Goal: Task Accomplishment & Management: Manage account settings

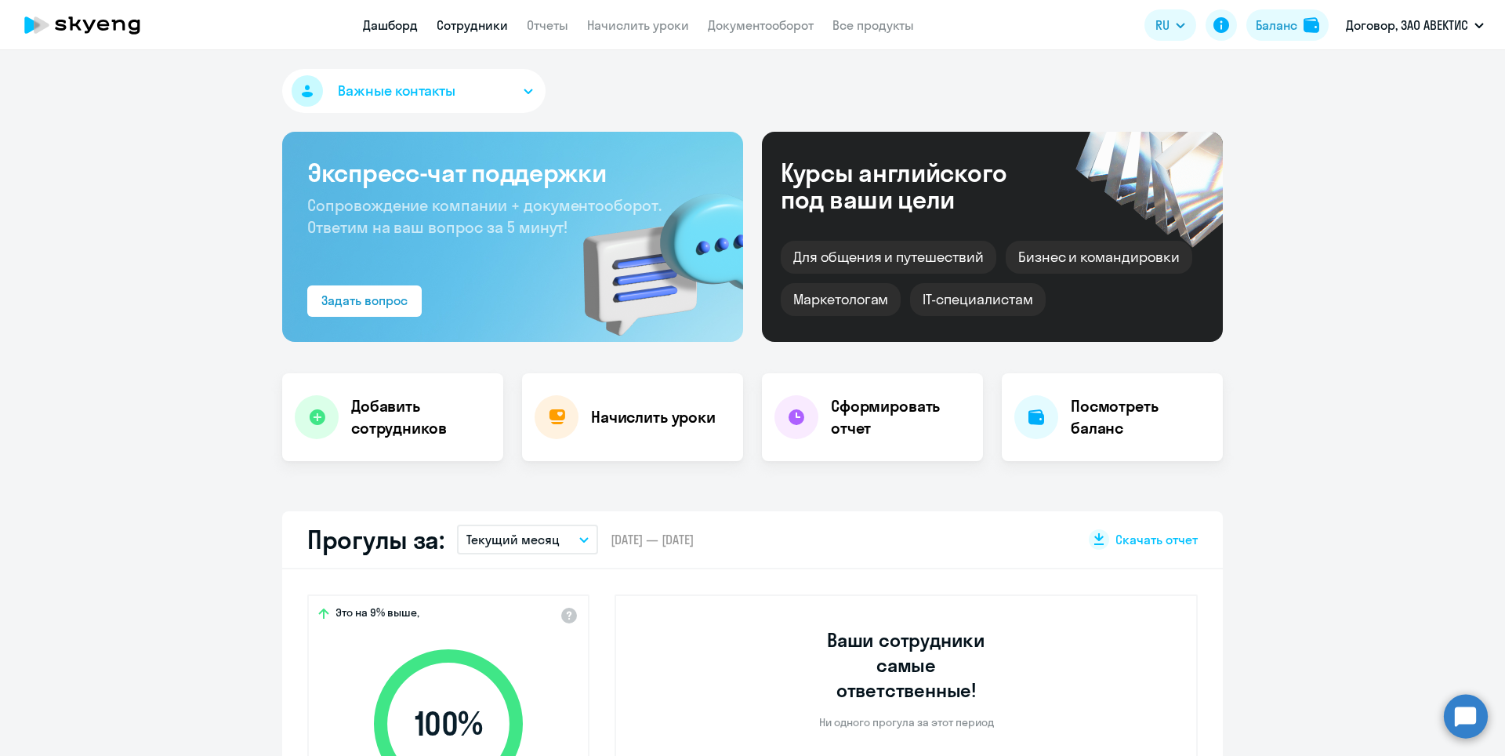
click at [484, 25] on link "Сотрудники" at bounding box center [472, 25] width 71 height 16
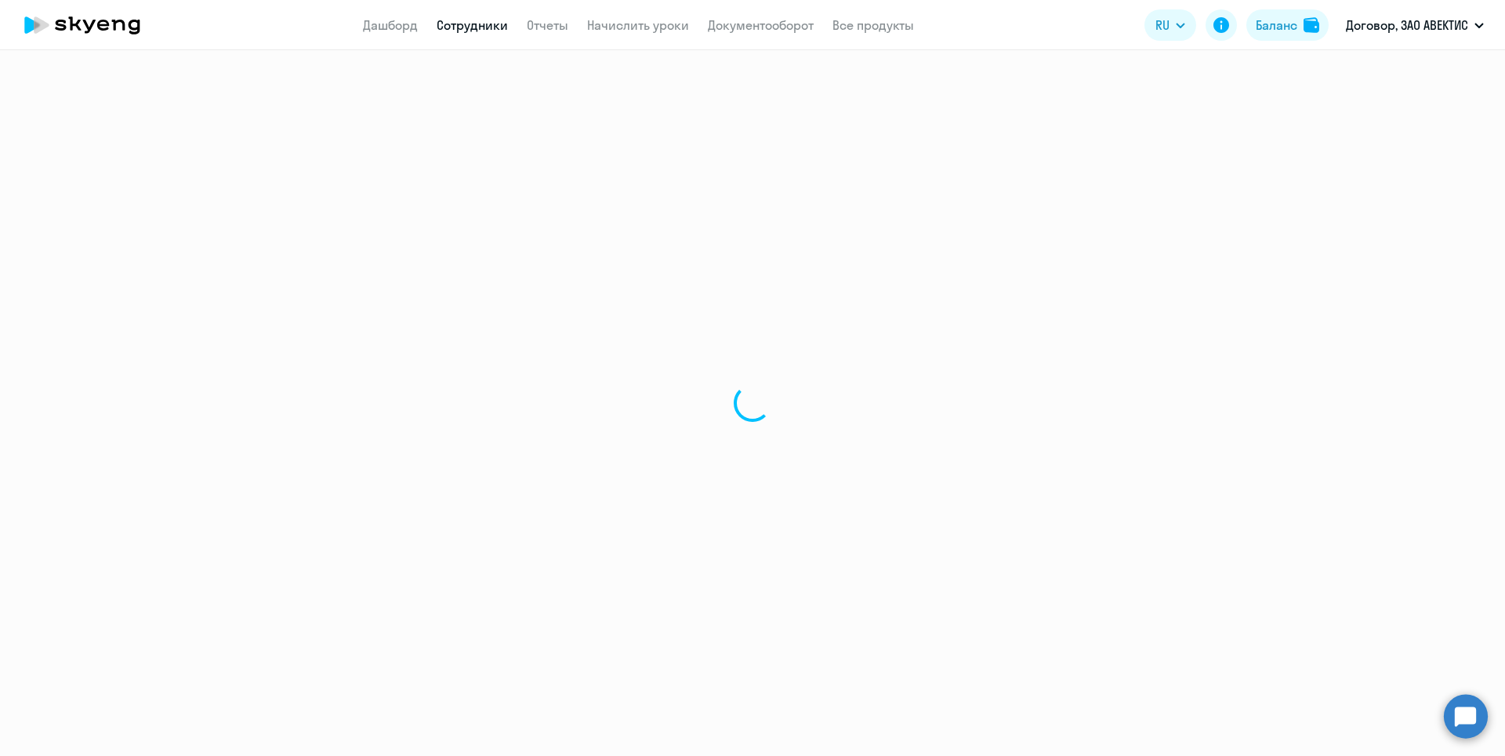
select select "30"
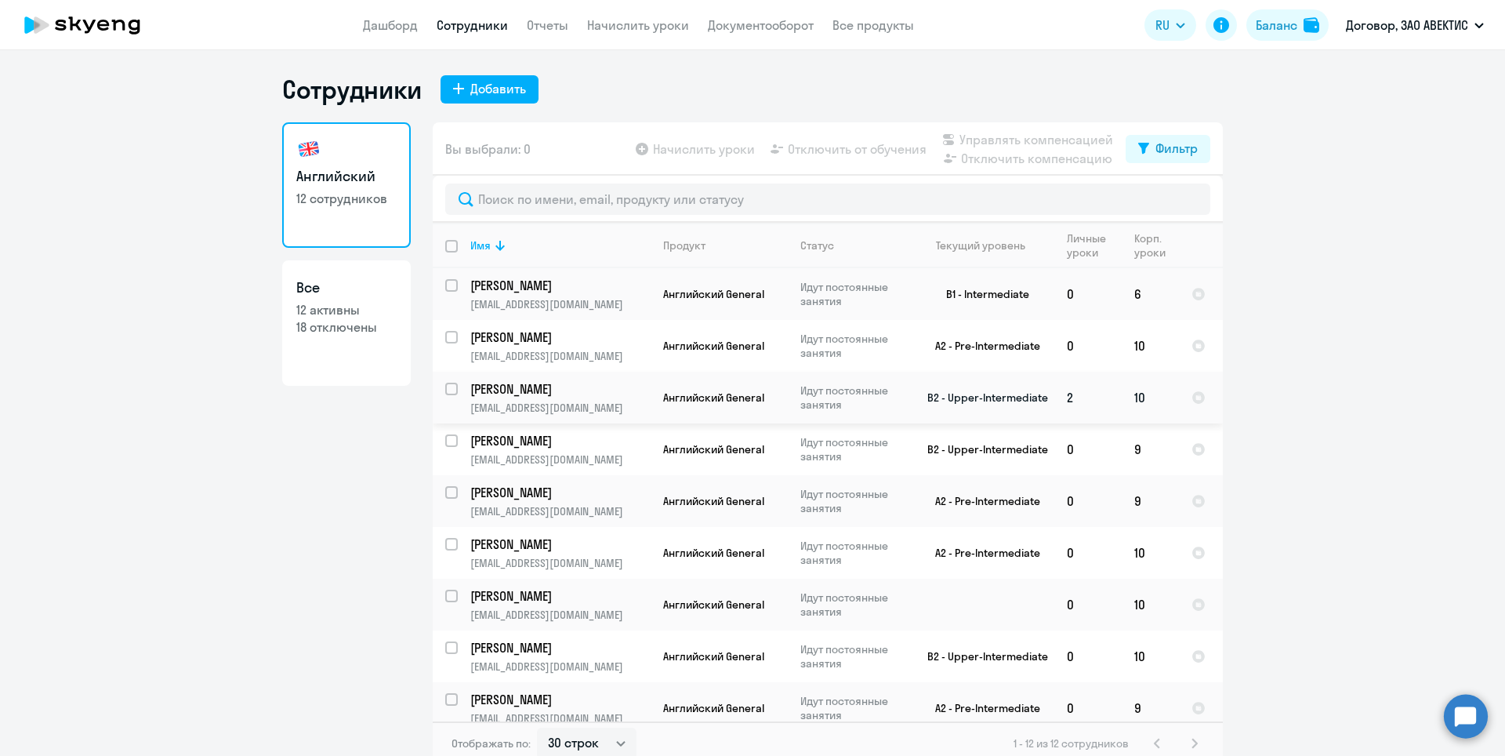
scroll to position [78, 0]
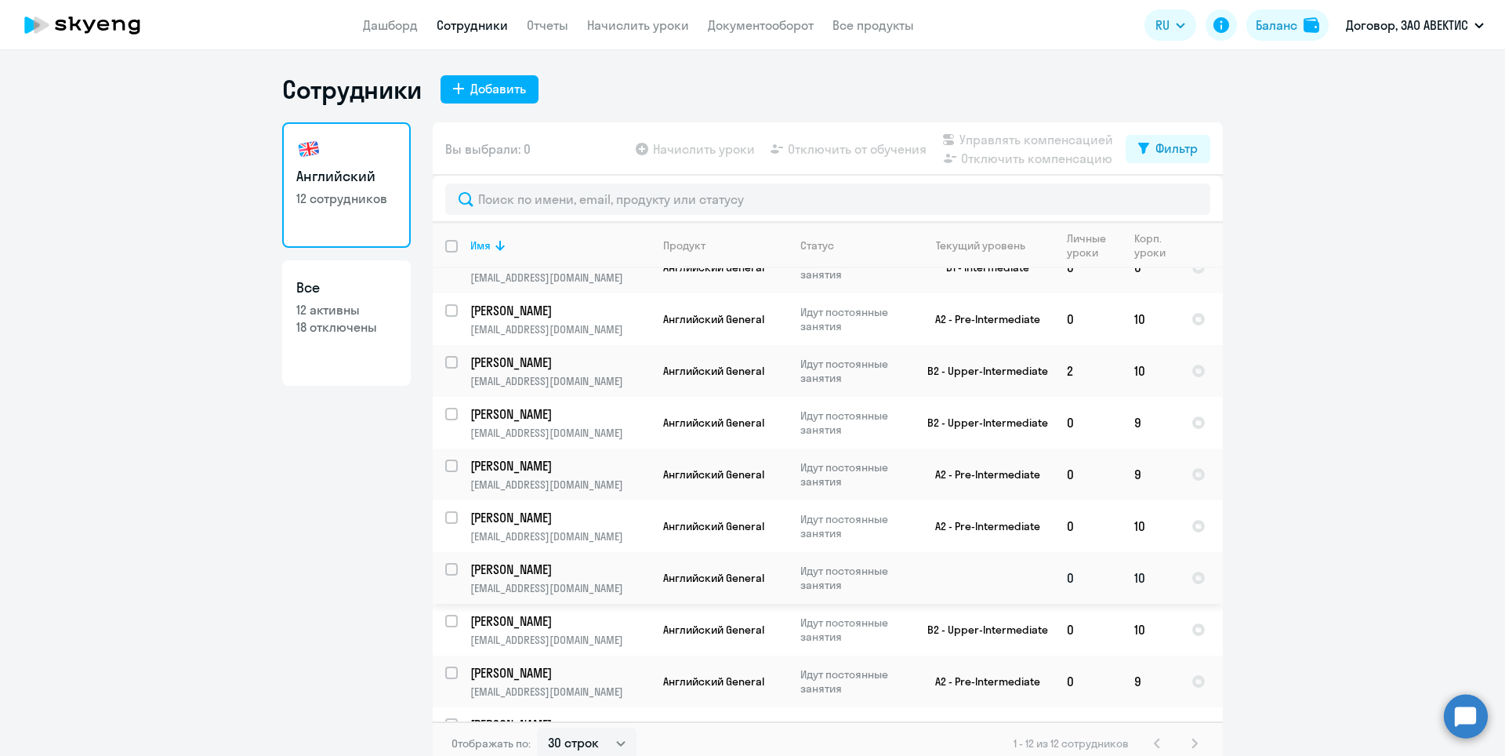
click at [578, 572] on p "[PERSON_NAME]" at bounding box center [558, 568] width 177 height 17
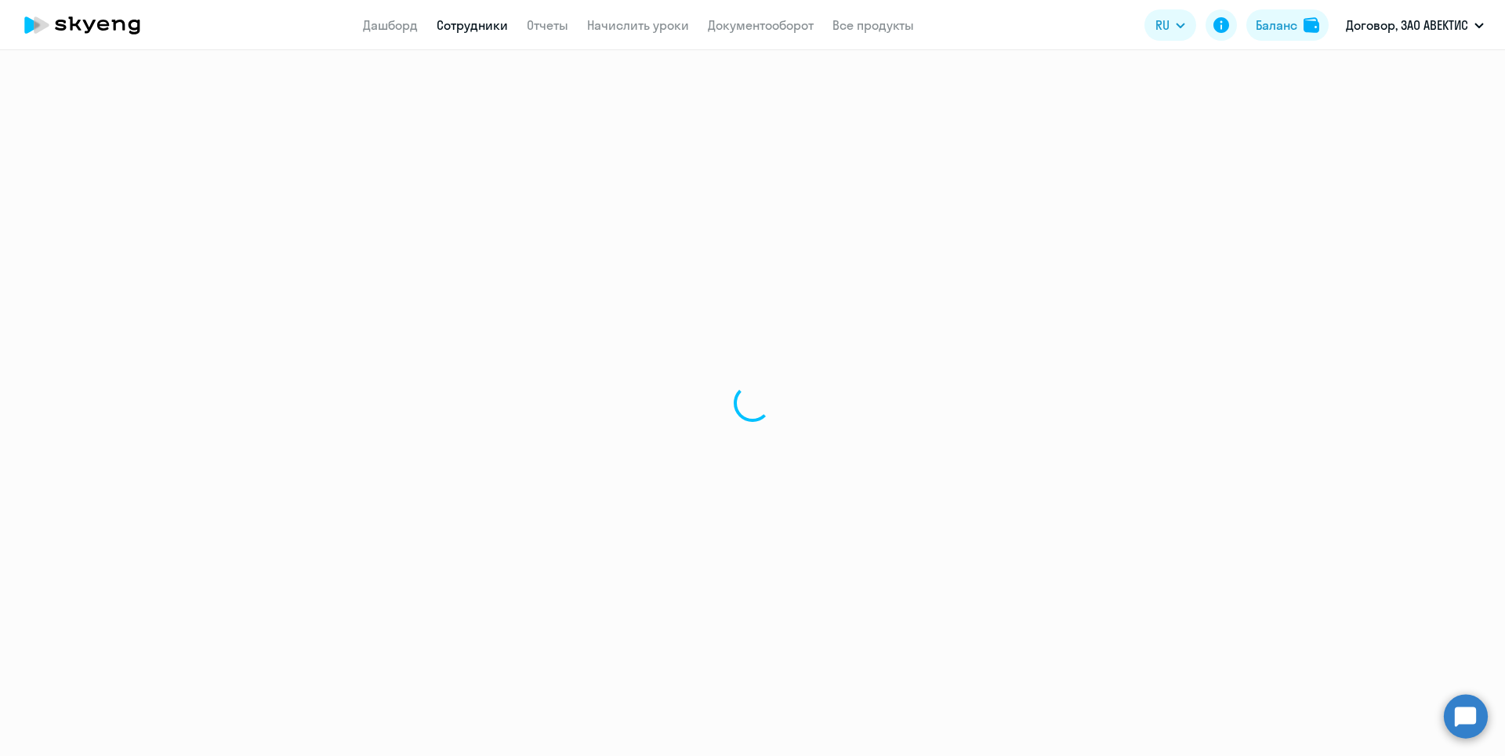
select select "english"
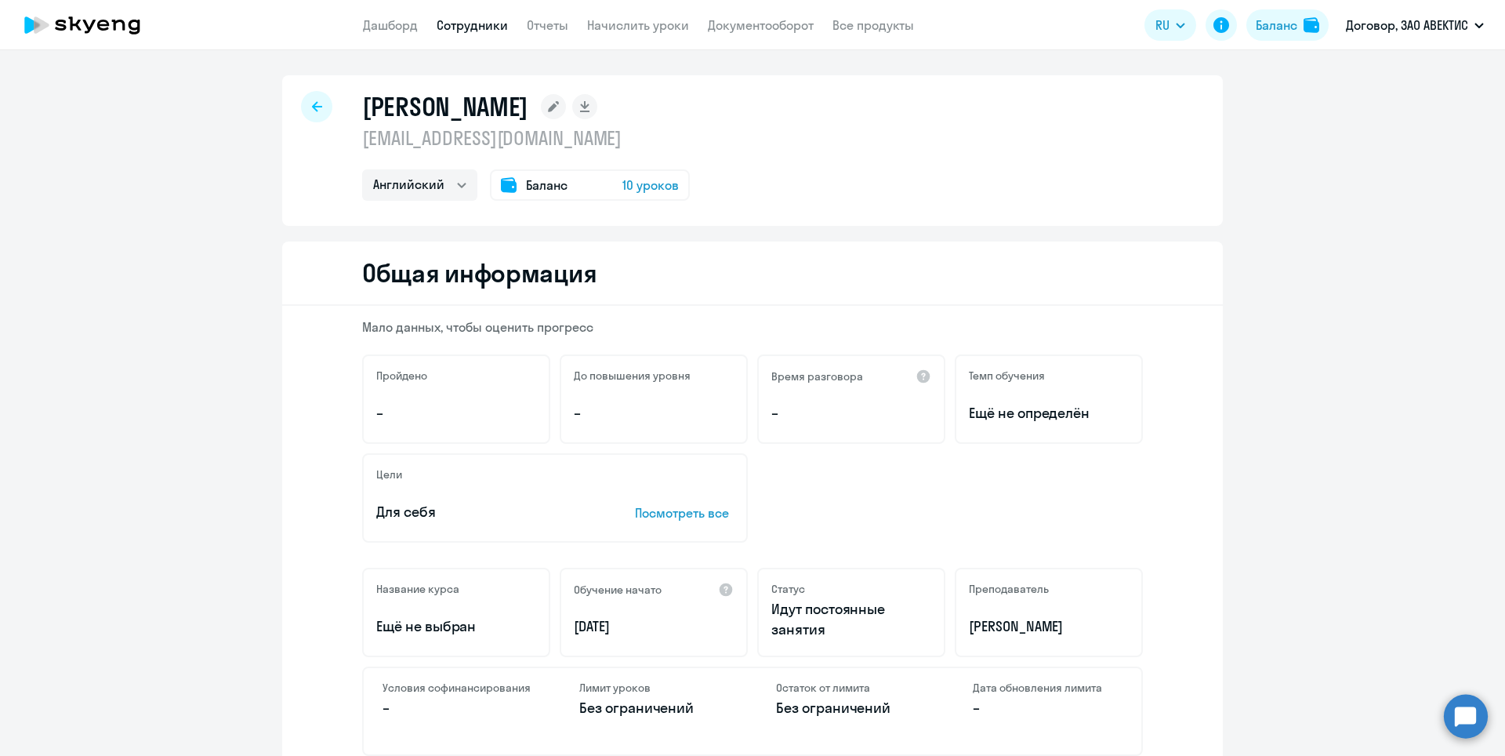
click at [566, 104] on rect at bounding box center [553, 106] width 25 height 25
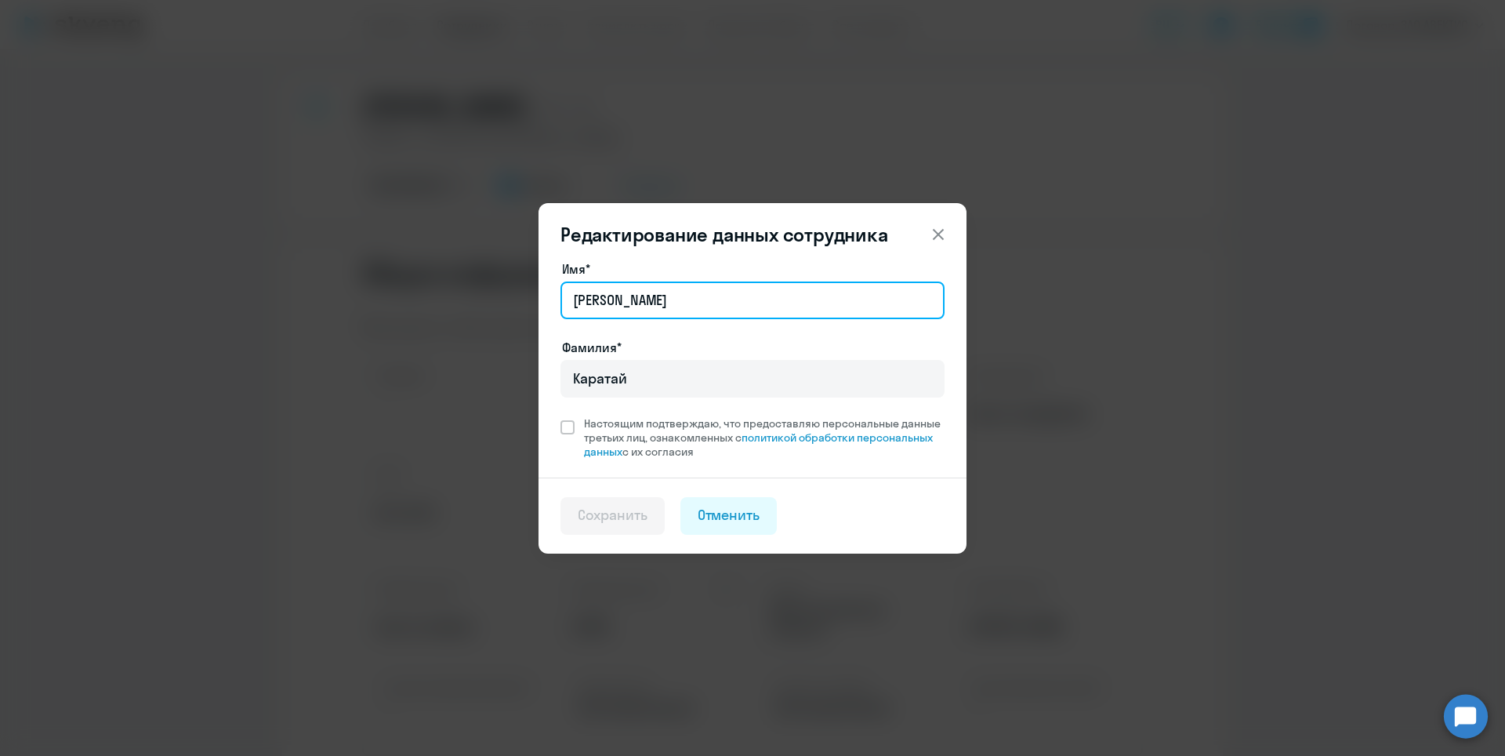
drag, startPoint x: 691, startPoint y: 295, endPoint x: 567, endPoint y: 279, distance: 124.8
click at [566, 280] on div "Имя* [PERSON_NAME]" at bounding box center [752, 292] width 384 height 66
type input "[PERSON_NAME]"
click at [572, 424] on span at bounding box center [567, 427] width 14 height 14
click at [560, 416] on input "Настоящим подтверждаю, что предоставляю персональные данные третьих лиц, ознако…" at bounding box center [560, 415] width 1 height 1
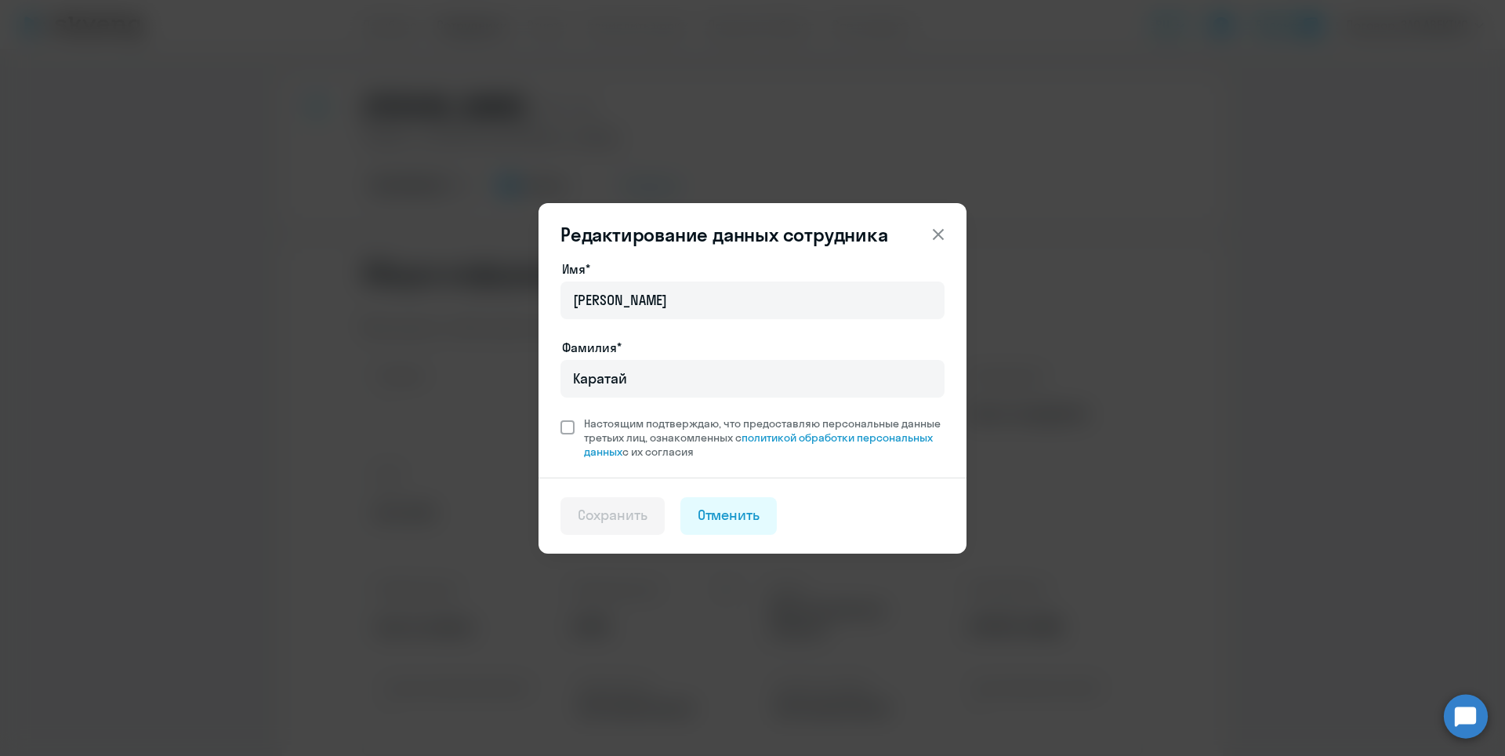
checkbox input "true"
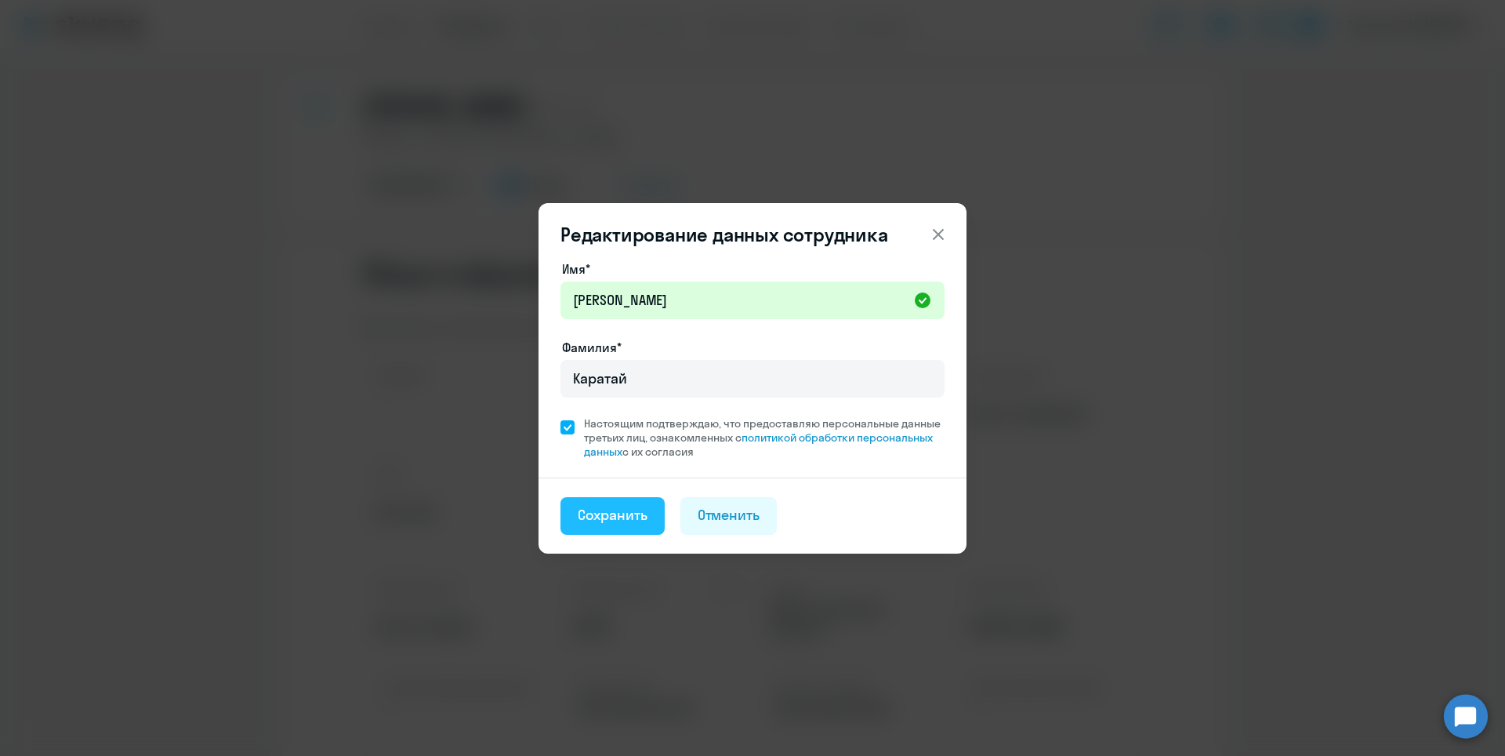
click at [588, 506] on div "Сохранить" at bounding box center [613, 515] width 70 height 20
select select "english"
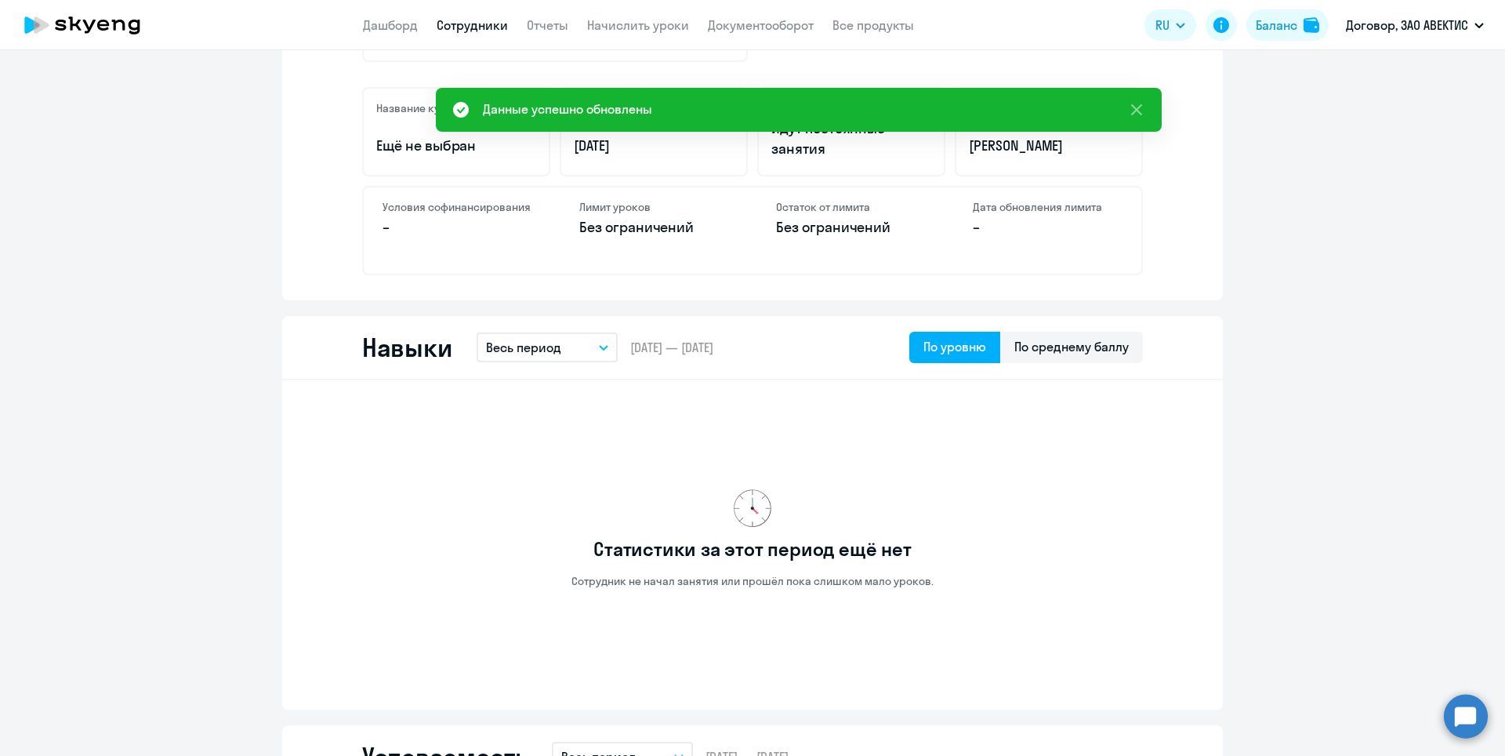
scroll to position [470, 0]
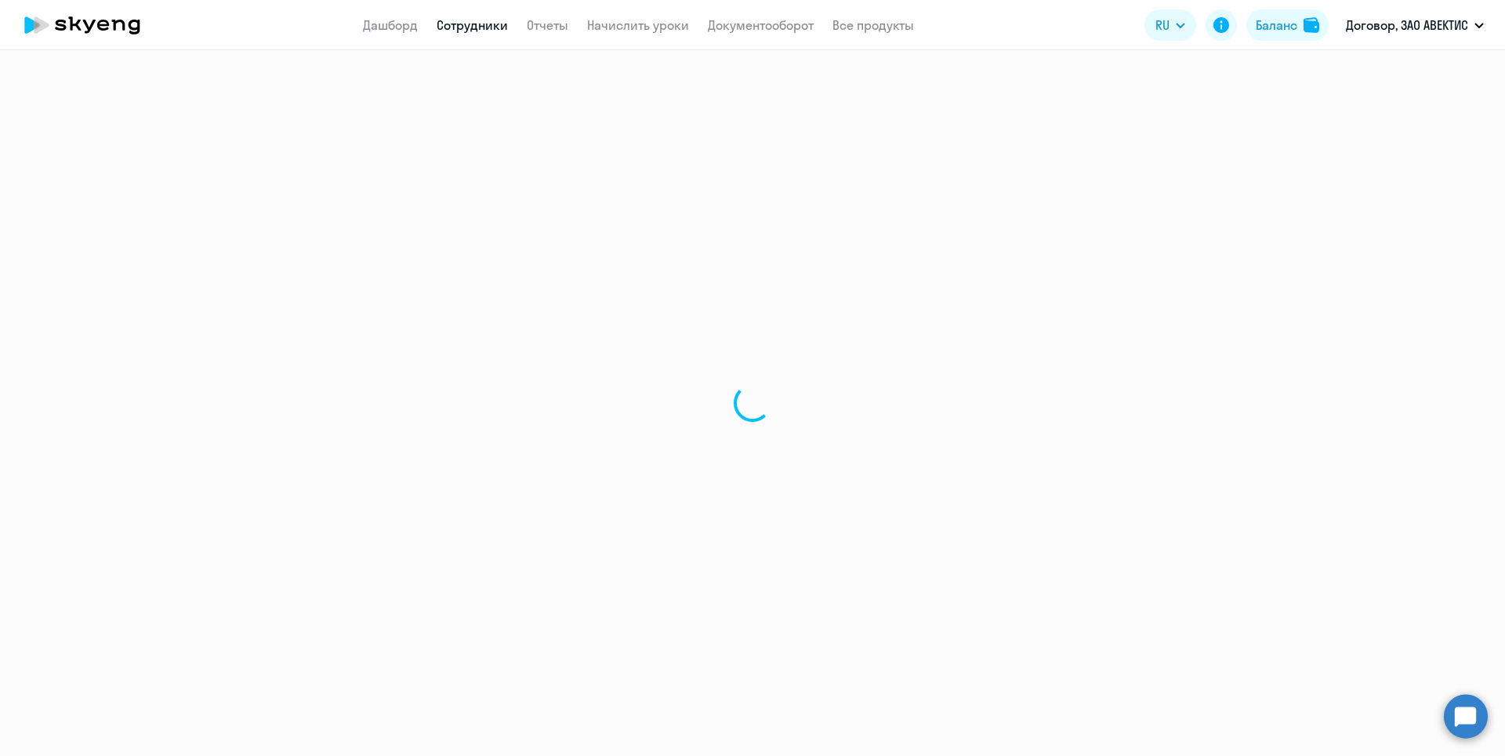
select select "30"
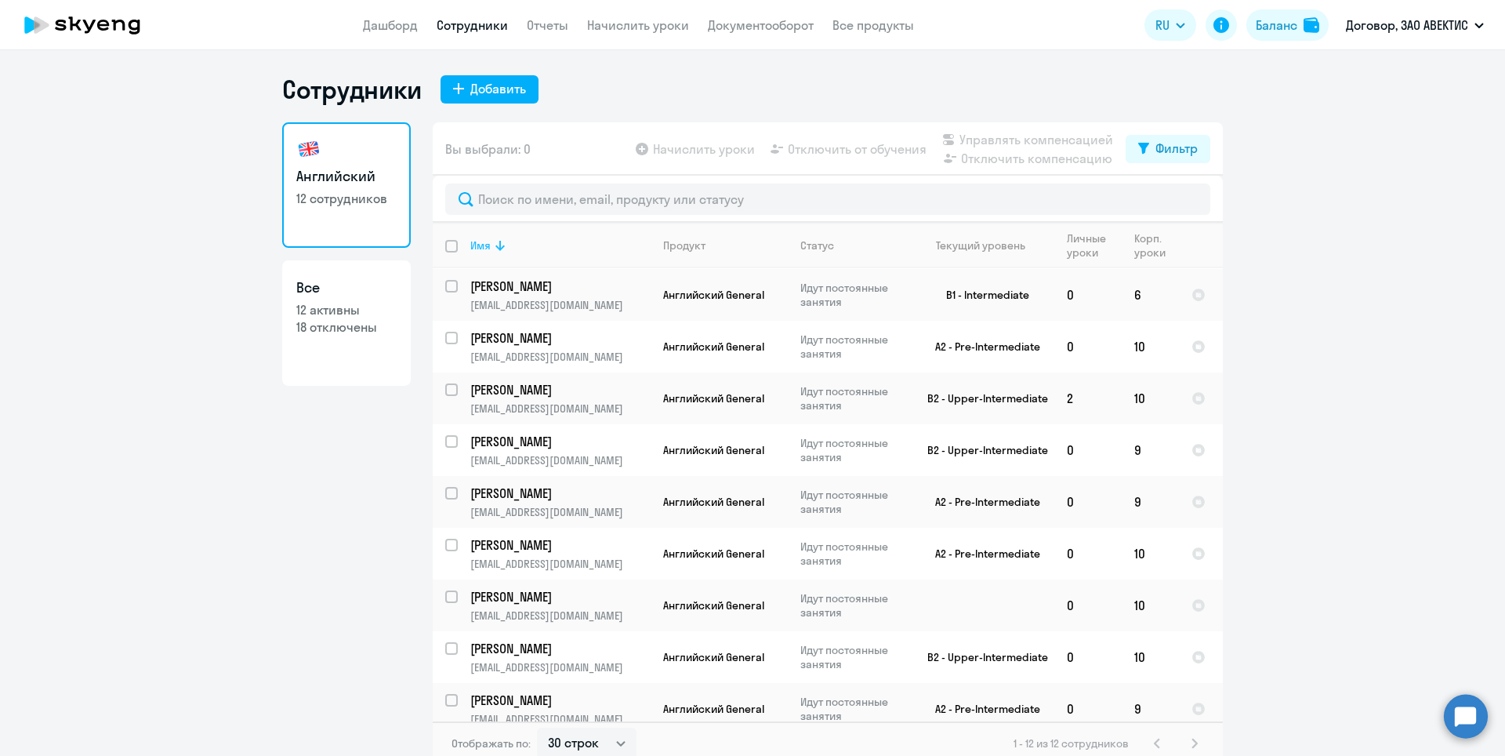
scroll to position [78, 0]
